Goal: Navigation & Orientation: Find specific page/section

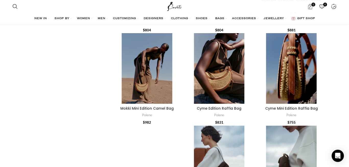
scroll to position [547, 0]
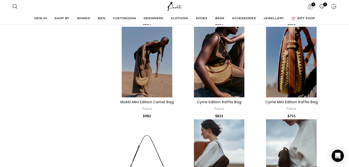
click at [142, 16] on ul "NEW IN WHAT'S NEW New this week New in clothing New in Bags New in shoes TRENDI…" at bounding box center [174, 19] width 280 height 10
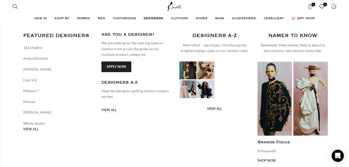
click at [148, 16] on link "DESIGNERS" at bounding box center [154, 19] width 22 height 10
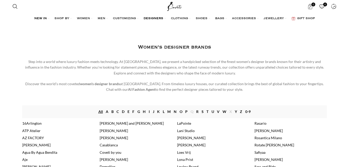
click at [37, 19] on span "NEW IN" at bounding box center [40, 19] width 13 height 4
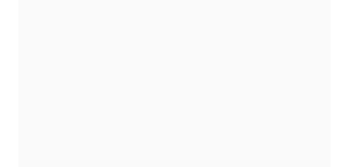
scroll to position [57, 0]
